Goal: Task Accomplishment & Management: Manage account settings

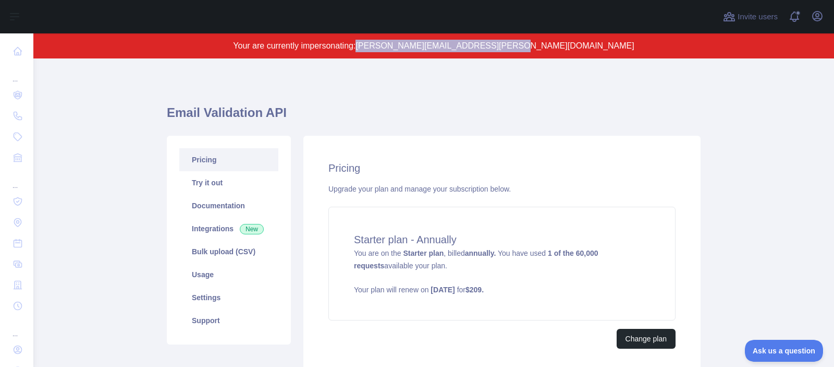
drag, startPoint x: 425, startPoint y: 45, endPoint x: 576, endPoint y: 44, distance: 150.2
click at [576, 44] on p "Your are currently impersonating: [PERSON_NAME][EMAIL_ADDRESS][PERSON_NAME][DOM…" at bounding box center [433, 46] width 701 height 13
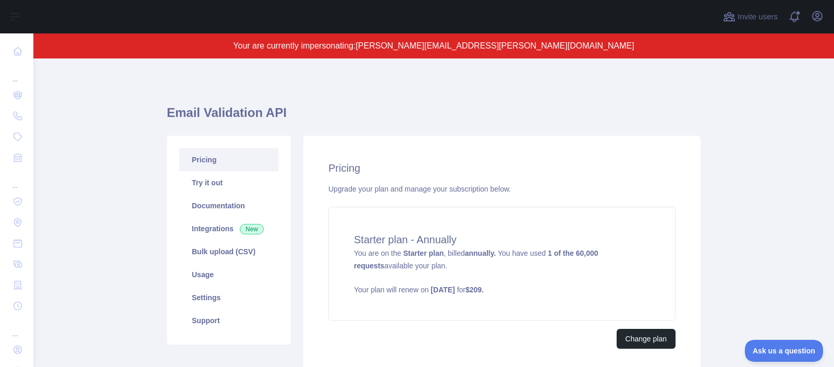
click at [402, 126] on h1 "Email Validation API" at bounding box center [434, 116] width 534 height 25
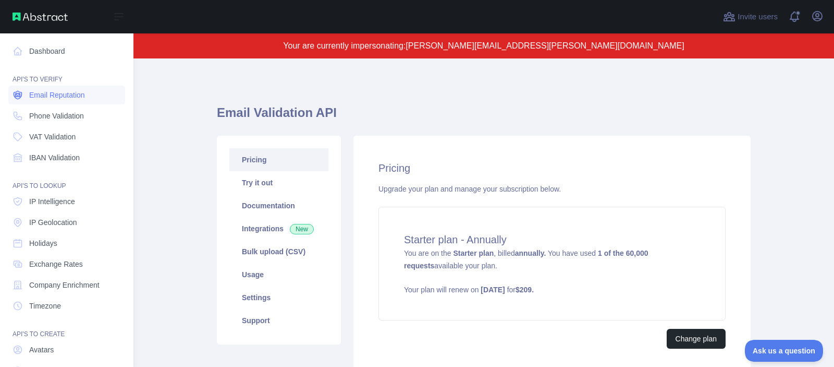
click at [38, 97] on span "Email Reputation" at bounding box center [57, 95] width 56 height 10
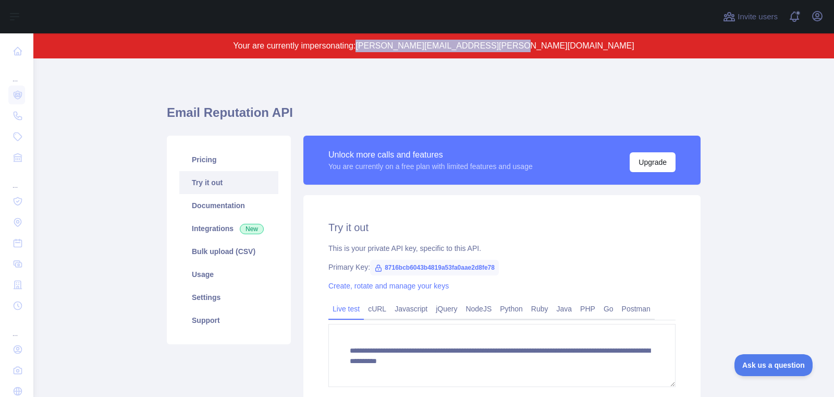
drag, startPoint x: 425, startPoint y: 47, endPoint x: 578, endPoint y: 45, distance: 152.8
click at [578, 45] on p "Your are currently impersonating: [PERSON_NAME][EMAIL_ADDRESS][PERSON_NAME][DOM…" at bounding box center [433, 46] width 701 height 13
copy span "[PERSON_NAME][EMAIL_ADDRESS][PERSON_NAME][DOMAIN_NAME]"
click at [820, 15] on icon "button" at bounding box center [817, 16] width 13 height 13
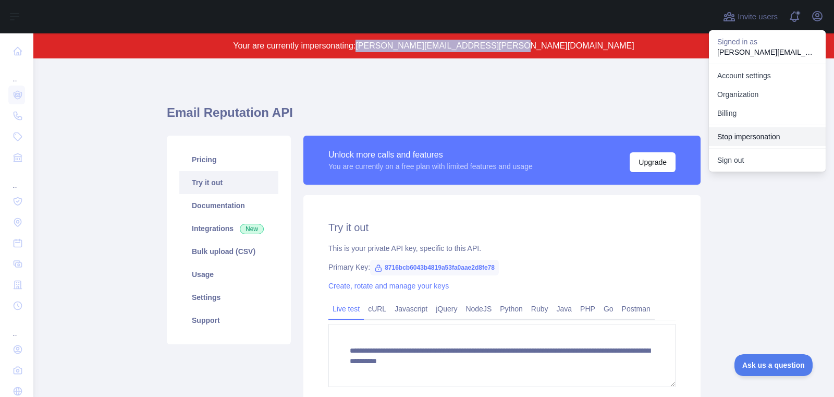
click at [783, 144] on button "Stop impersonation" at bounding box center [767, 136] width 117 height 19
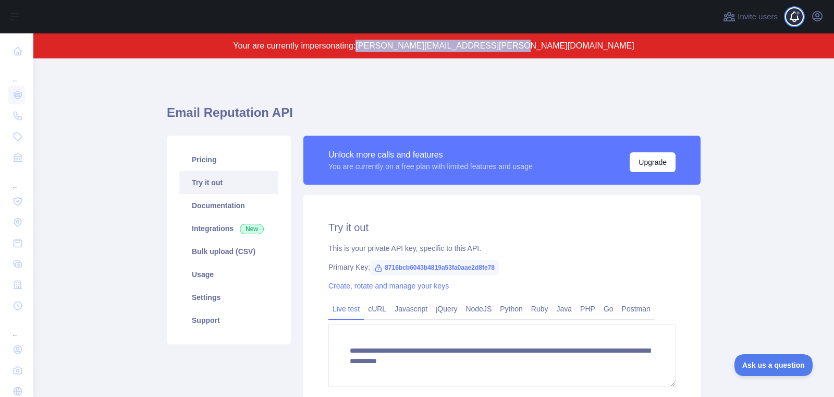
click at [808, 11] on span at bounding box center [798, 16] width 21 height 33
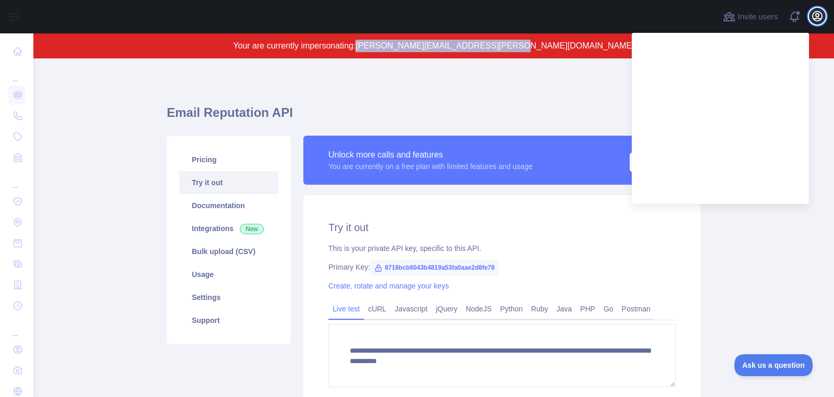
click at [823, 12] on icon "button" at bounding box center [817, 16] width 13 height 13
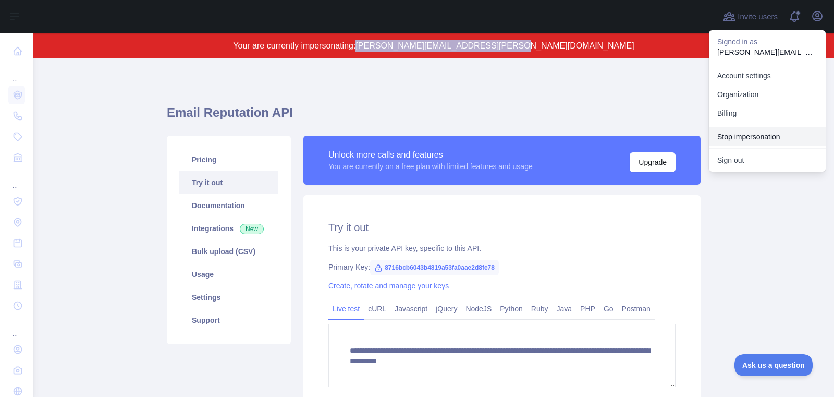
click at [803, 139] on button "Stop impersonation" at bounding box center [767, 136] width 117 height 19
